Goal: Transaction & Acquisition: Purchase product/service

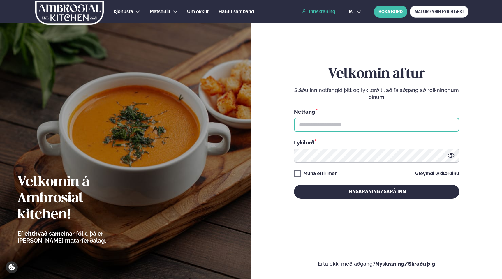
type input "**********"
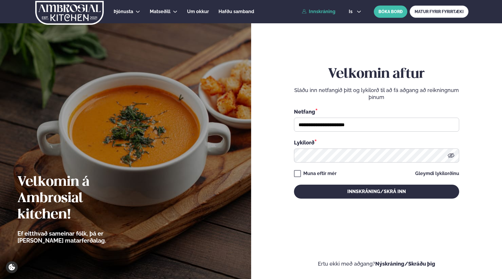
click at [317, 14] on link "Innskráning" at bounding box center [318, 11] width 33 height 5
click at [319, 14] on link "Innskráning" at bounding box center [318, 11] width 33 height 5
click at [319, 10] on link "Innskráning" at bounding box center [318, 11] width 33 height 5
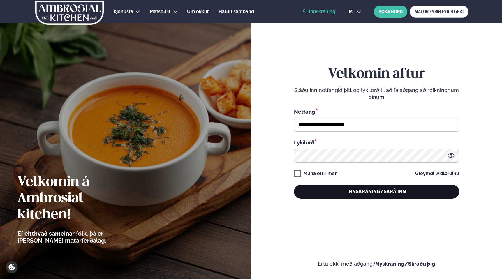
click at [364, 189] on button "Innskráning/Skrá inn" at bounding box center [376, 192] width 165 height 14
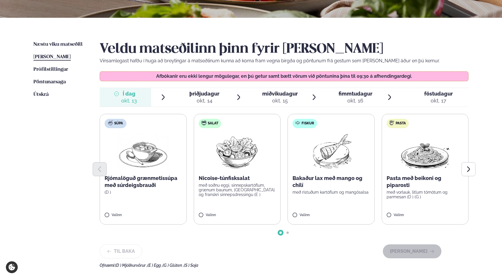
scroll to position [117, 0]
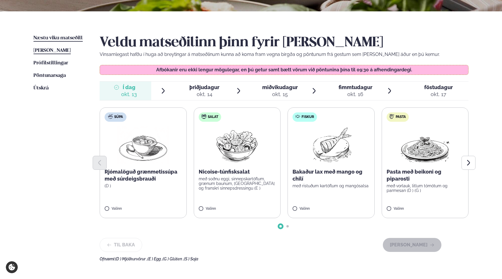
click at [63, 36] on span "Næstu viku matseðill" at bounding box center [57, 38] width 49 height 5
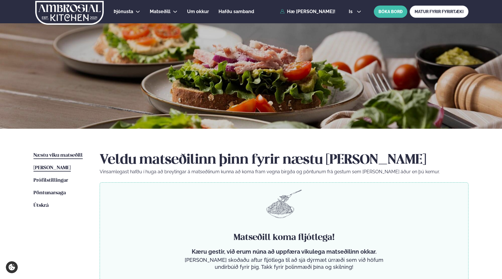
click at [52, 168] on span "[PERSON_NAME]" at bounding box center [51, 167] width 37 height 5
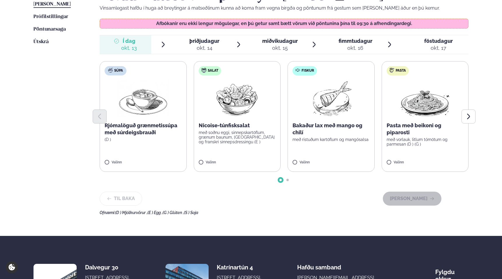
scroll to position [164, 0]
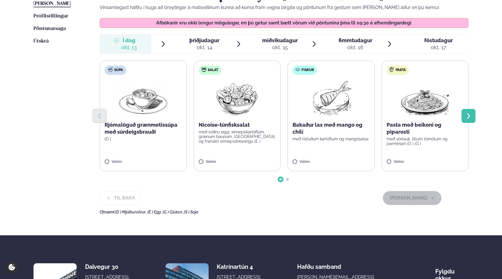
click at [467, 118] on icon "Next slide" at bounding box center [468, 116] width 3 height 6
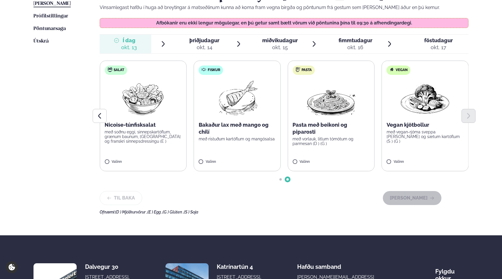
click at [200, 45] on div "okt. 14" at bounding box center [204, 47] width 30 height 7
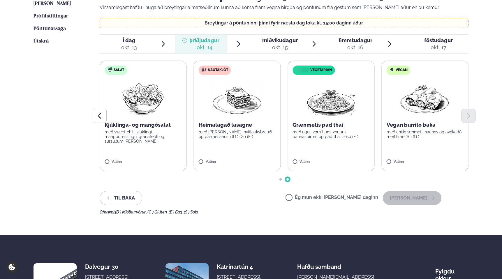
click at [250, 123] on p "Heimalagað lasagne" at bounding box center [237, 124] width 77 height 7
click at [411, 200] on button "[PERSON_NAME]" at bounding box center [412, 198] width 59 height 14
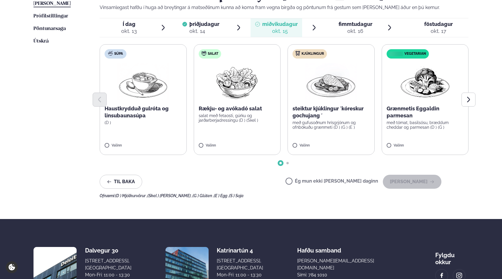
click at [346, 94] on div at bounding box center [284, 100] width 369 height 14
click at [322, 137] on label "Kjúklingur steiktur kjúklingur ´kóreskur gochujang ´ með gufusoðnum hrísgrjónum…" at bounding box center [330, 99] width 87 height 111
click at [424, 180] on button "[PERSON_NAME]" at bounding box center [412, 182] width 59 height 14
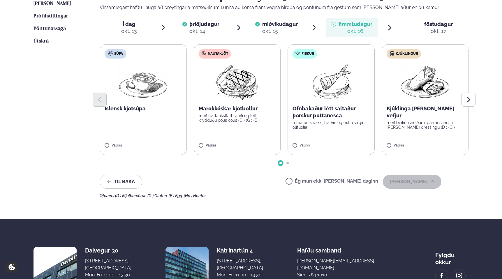
click at [158, 102] on div at bounding box center [284, 100] width 369 height 14
click at [149, 118] on label "Súpa Íslensk kjötsúpa Valinn" at bounding box center [143, 99] width 87 height 111
click at [126, 143] on icon at bounding box center [126, 143] width 6 height 6
click at [119, 100] on div at bounding box center [284, 100] width 369 height 14
click at [138, 114] on label "Súpa Íslensk kjötsúpa Valinn" at bounding box center [143, 99] width 87 height 111
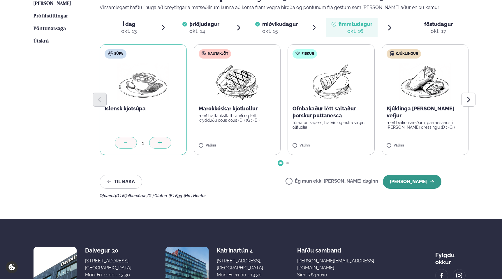
click at [416, 182] on button "[PERSON_NAME]" at bounding box center [412, 182] width 59 height 14
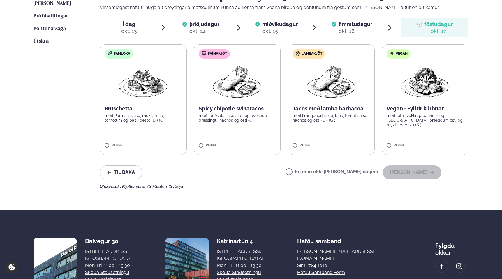
click at [325, 106] on p "Tacos með lamba barbacoa" at bounding box center [330, 108] width 77 height 7
click at [421, 172] on button "[PERSON_NAME]" at bounding box center [412, 172] width 59 height 14
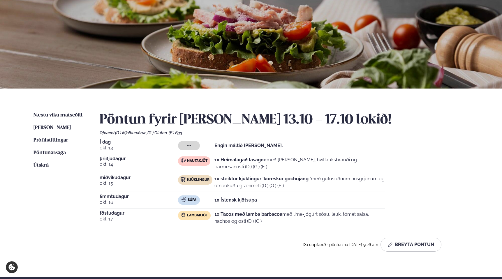
scroll to position [0, 0]
